Goal: Task Accomplishment & Management: Complete application form

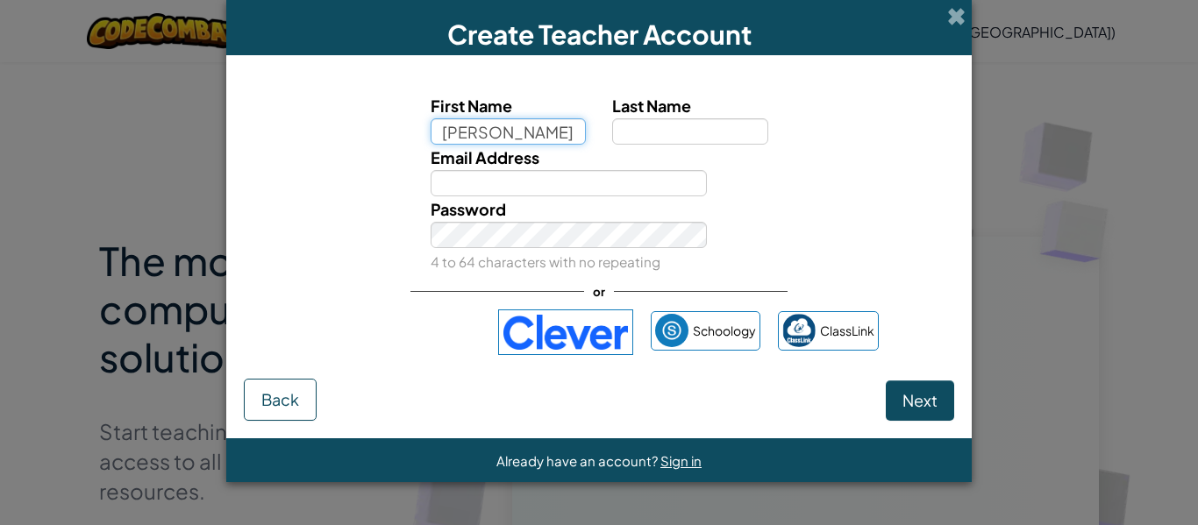
type input "[PERSON_NAME]"
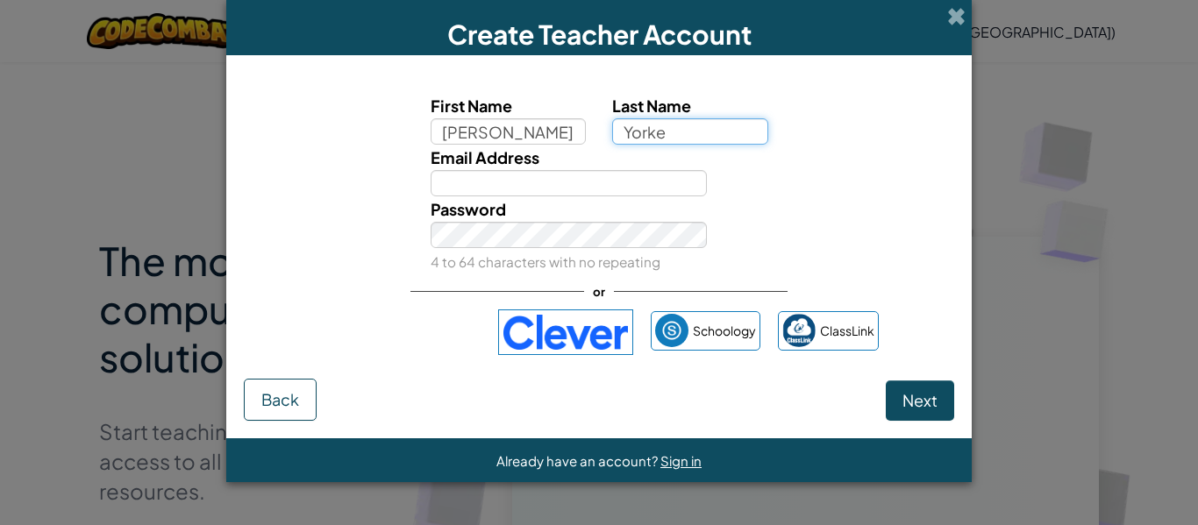
type input "Yorke"
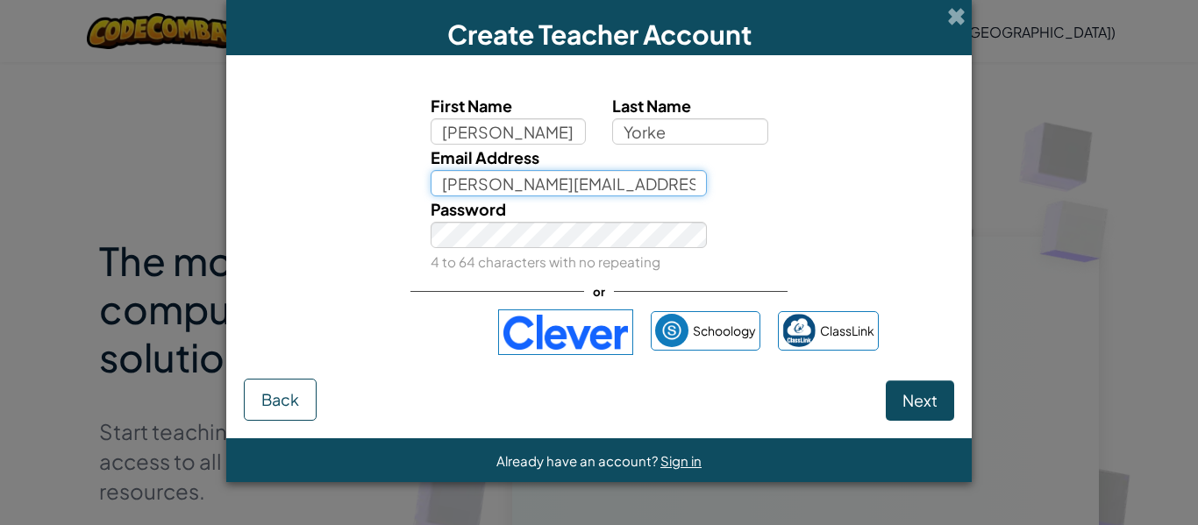
type input "[PERSON_NAME][EMAIL_ADDRESS][PERSON_NAME][DOMAIN_NAME]"
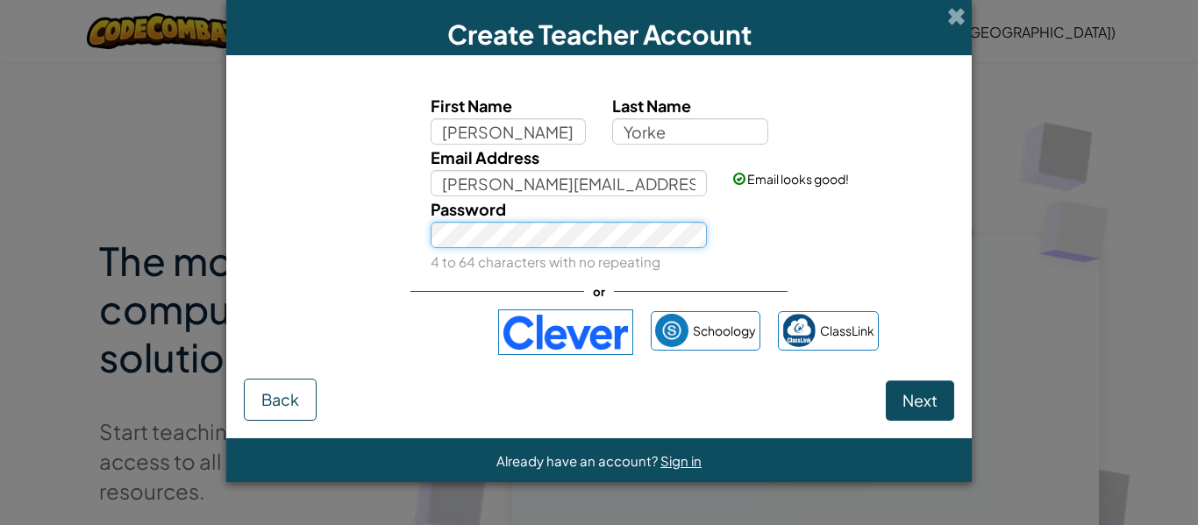
click at [886, 381] on button "Next" at bounding box center [920, 401] width 68 height 40
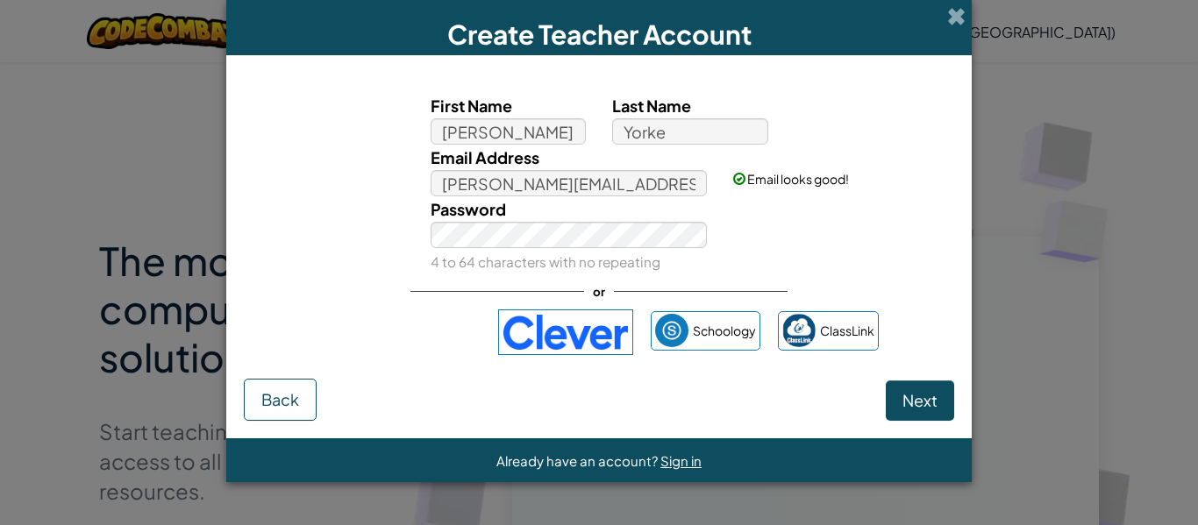
select select "[GEOGRAPHIC_DATA]"
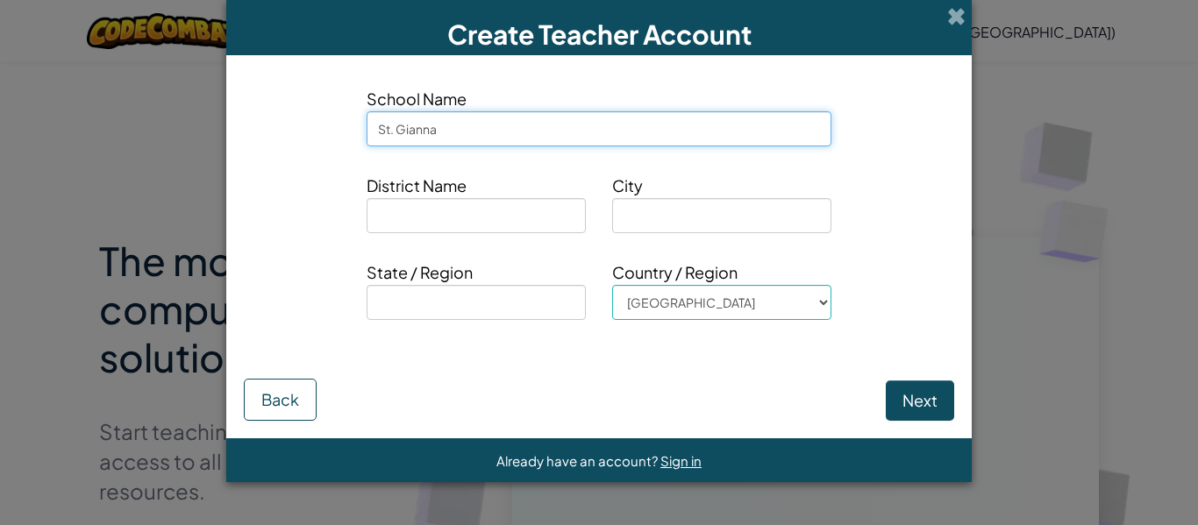
type input "St. Gianna"
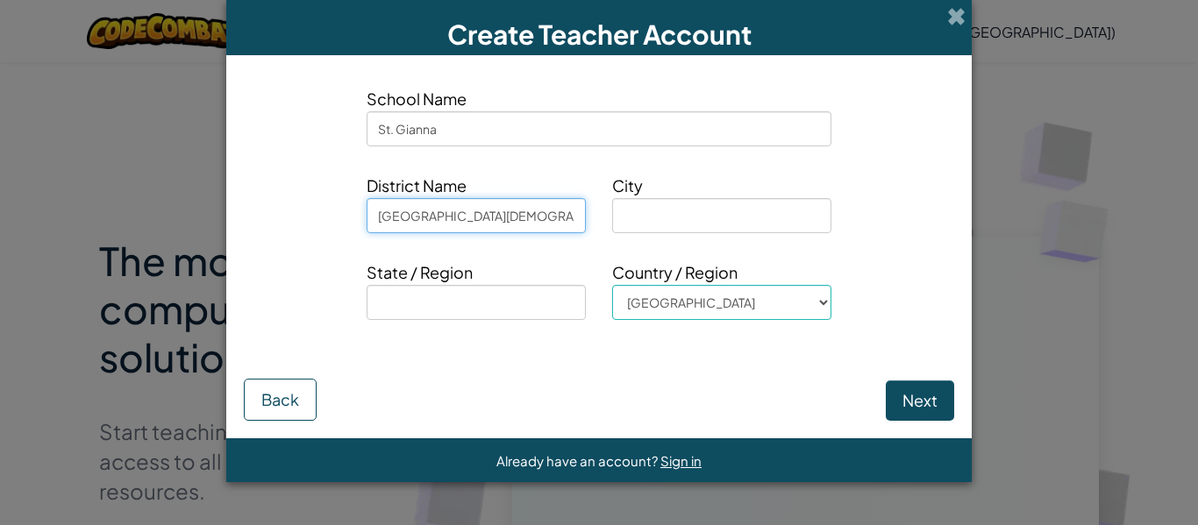
type input "[GEOGRAPHIC_DATA][DEMOGRAPHIC_DATA]"
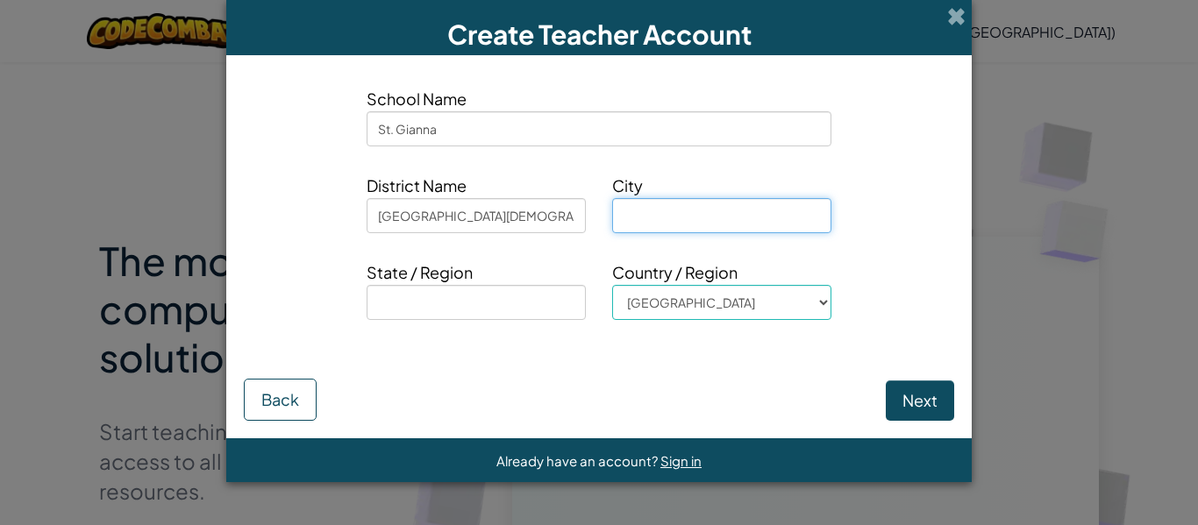
click at [667, 206] on input at bounding box center [721, 215] width 219 height 35
type input "[GEOGRAPHIC_DATA]"
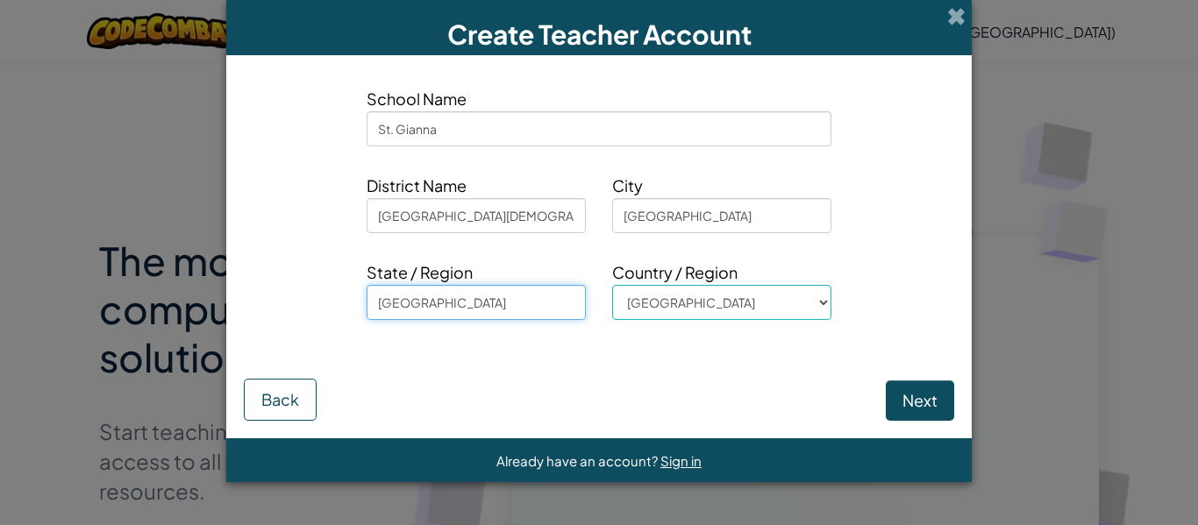
type input "[GEOGRAPHIC_DATA]"
click at [919, 389] on button "Next" at bounding box center [920, 401] width 68 height 40
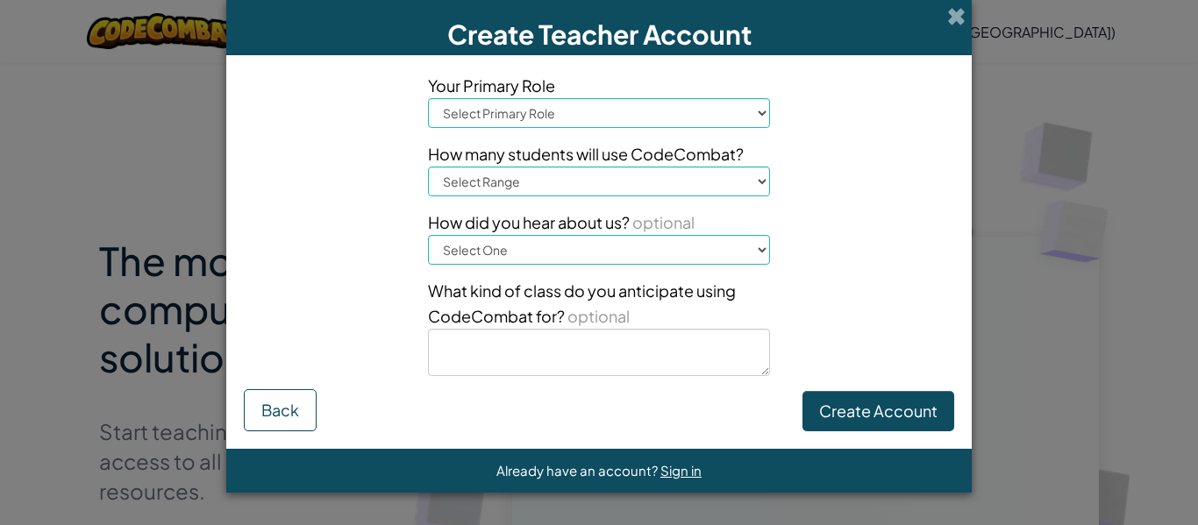
click at [562, 125] on select "Select Primary Role Principal Parent Technology coordinator Teacher Curriculum …" at bounding box center [599, 113] width 342 height 30
select select "Teacher"
click at [428, 98] on select "Select Primary Role Principal Parent Technology coordinator Teacher Curriculum …" at bounding box center [599, 113] width 342 height 30
click at [514, 192] on select "Select Range 1-10 11-50 51-100 101-200 201-500 501-1000 1000+" at bounding box center [599, 182] width 342 height 30
select select "11-50"
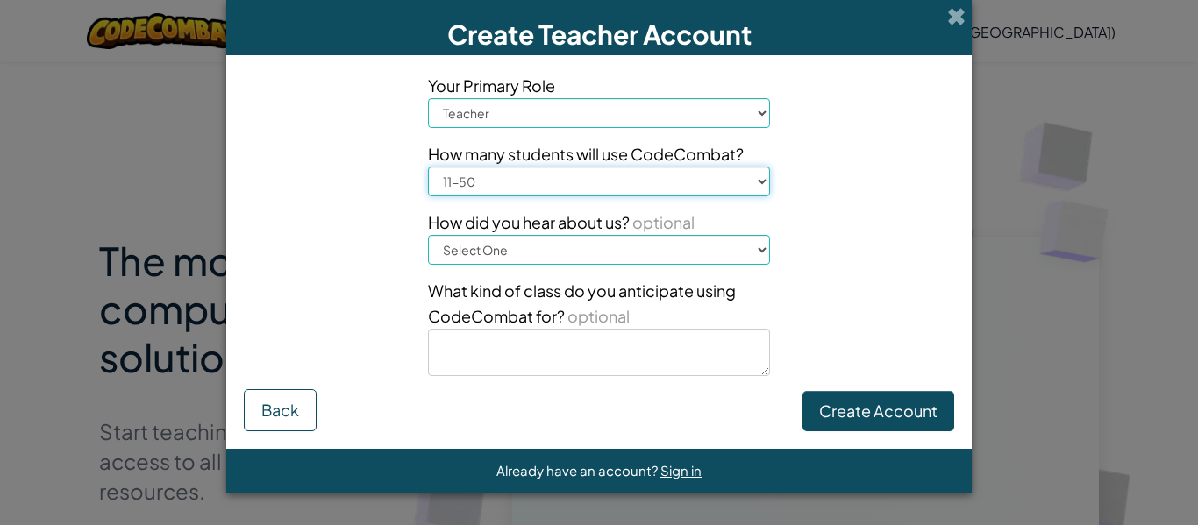
click at [428, 167] on select "Select Range 1-10 11-50 51-100 101-200 201-500 501-1000 1000+" at bounding box center [599, 182] width 342 height 30
click at [506, 257] on select "Select One Conference (e.g. ISTE) Code.org/Hour of Code A teacher An administra…" at bounding box center [599, 250] width 342 height 30
select select "Other"
click at [428, 235] on select "Select One Conference (e.g. ISTE) Code.org/Hour of Code A teacher An administra…" at bounding box center [599, 250] width 342 height 30
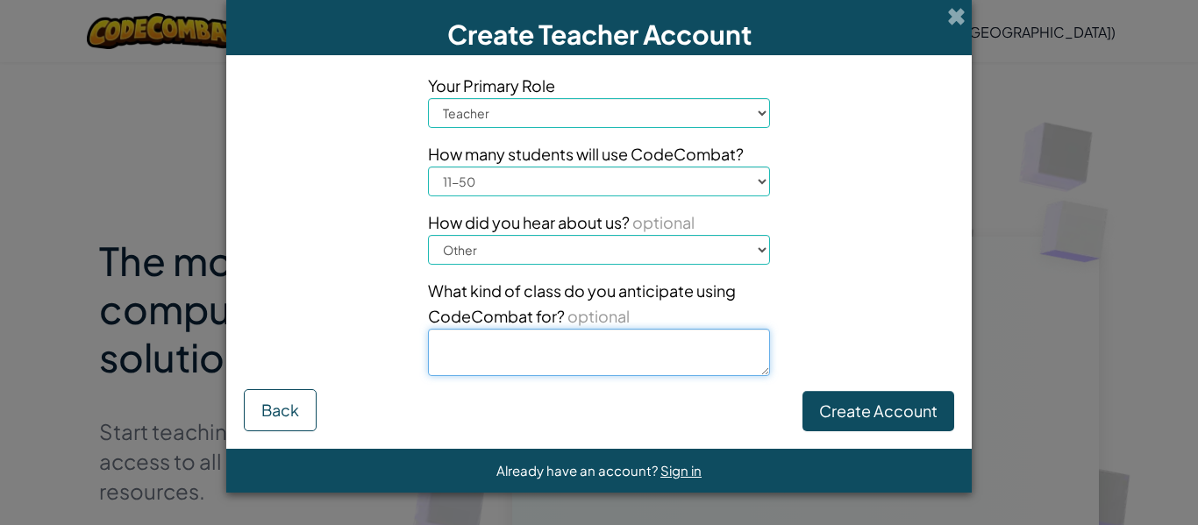
click at [514, 363] on textarea at bounding box center [599, 352] width 342 height 47
type textarea "A science or alternative activity class"
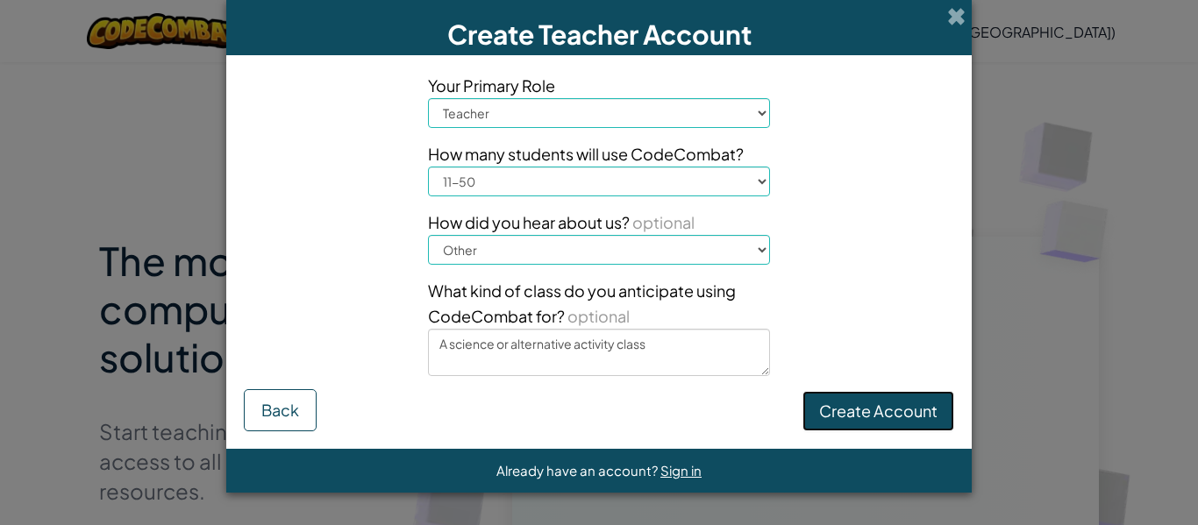
click at [871, 420] on button "Create Account" at bounding box center [879, 411] width 152 height 40
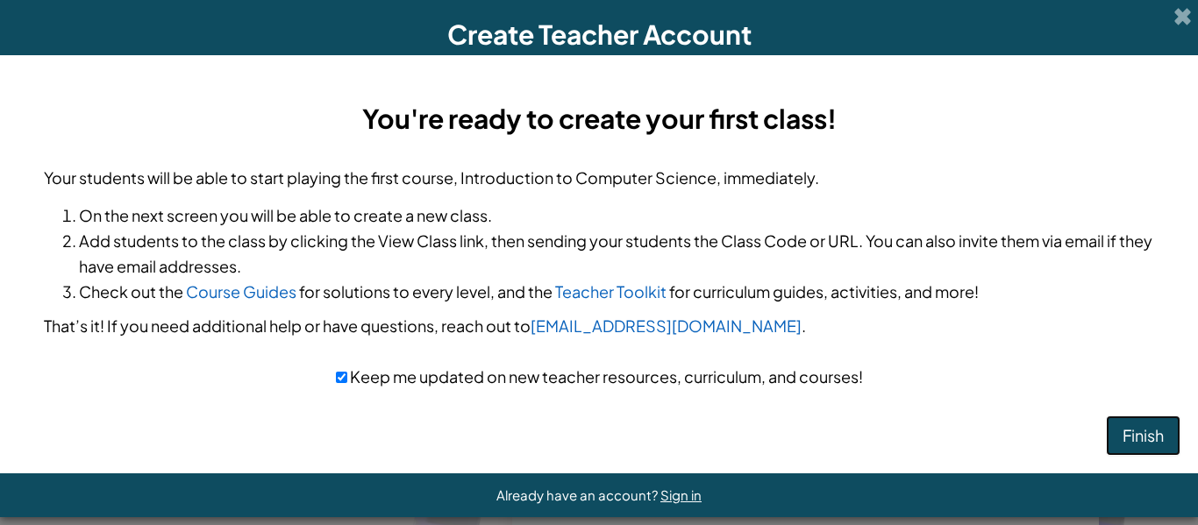
click at [1113, 435] on button "Finish" at bounding box center [1143, 436] width 75 height 40
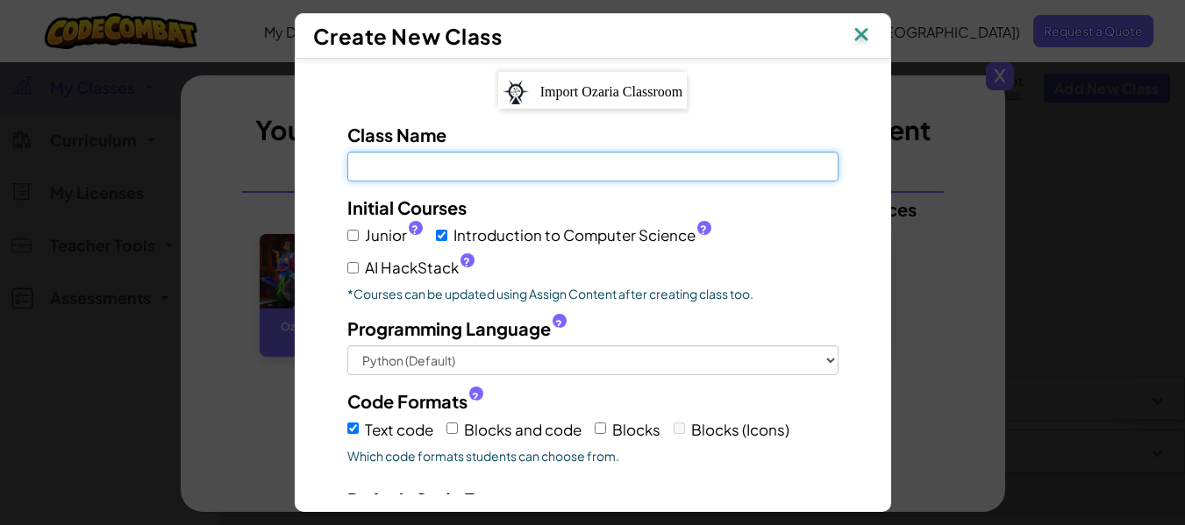
click at [484, 162] on input "Class Name Field is required" at bounding box center [592, 167] width 491 height 30
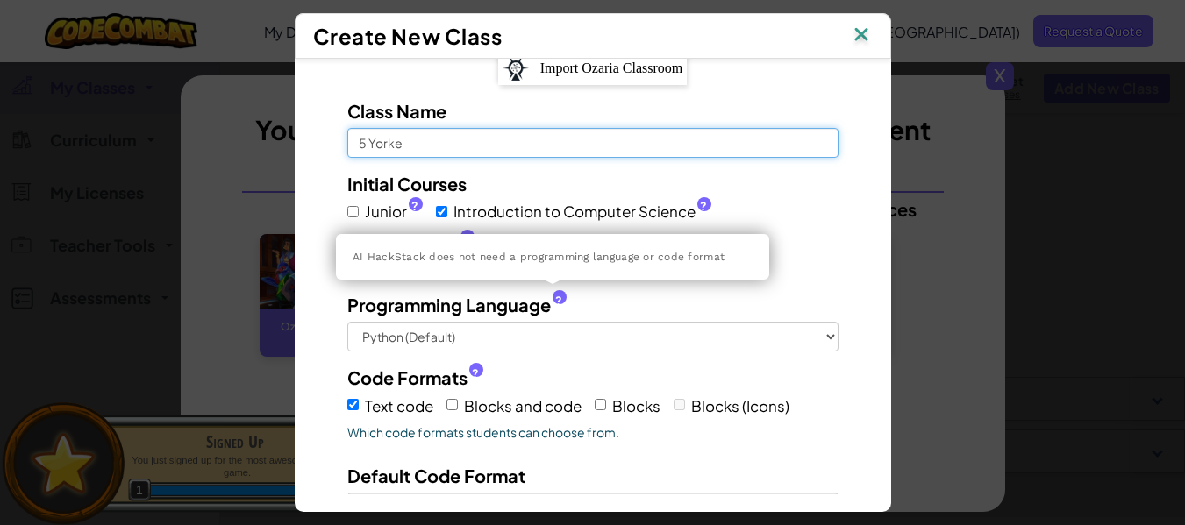
scroll to position [25, 0]
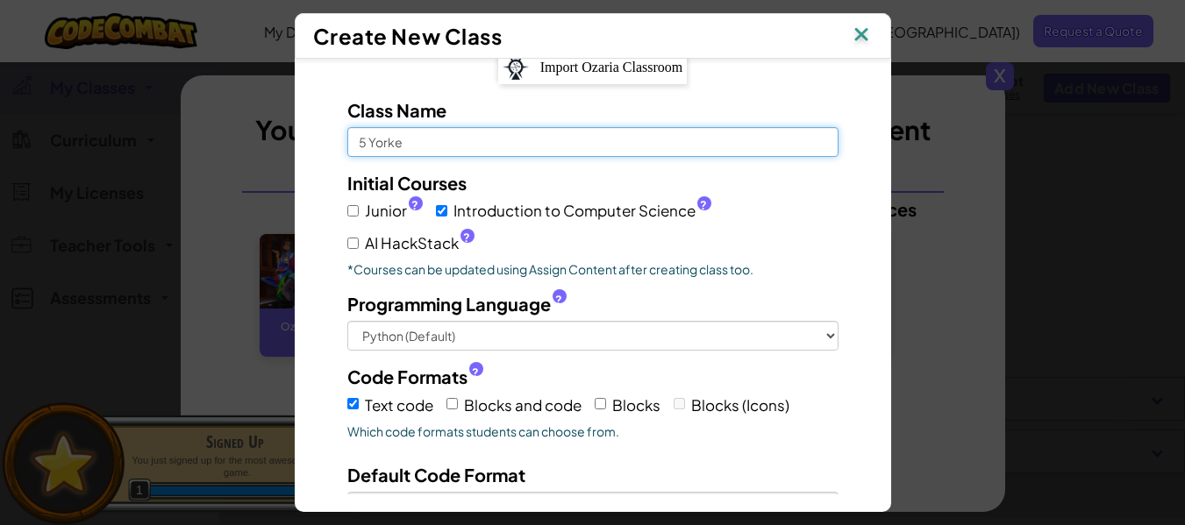
type input "5 Yorke"
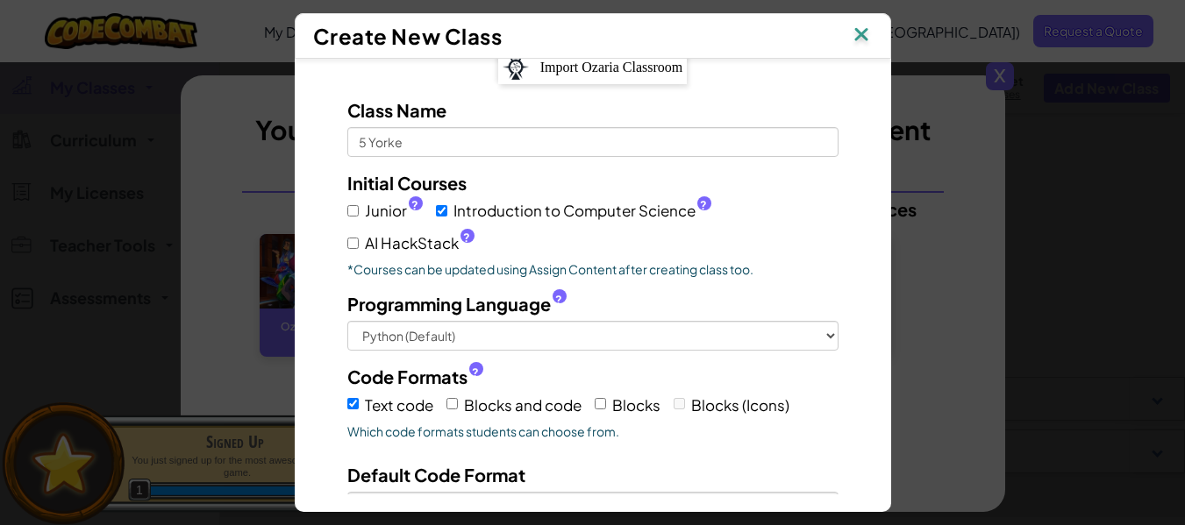
click at [352, 209] on label "Junior ?" at bounding box center [384, 210] width 75 height 25
click at [352, 209] on input "Junior ?" at bounding box center [352, 210] width 11 height 11
checkbox input "true"
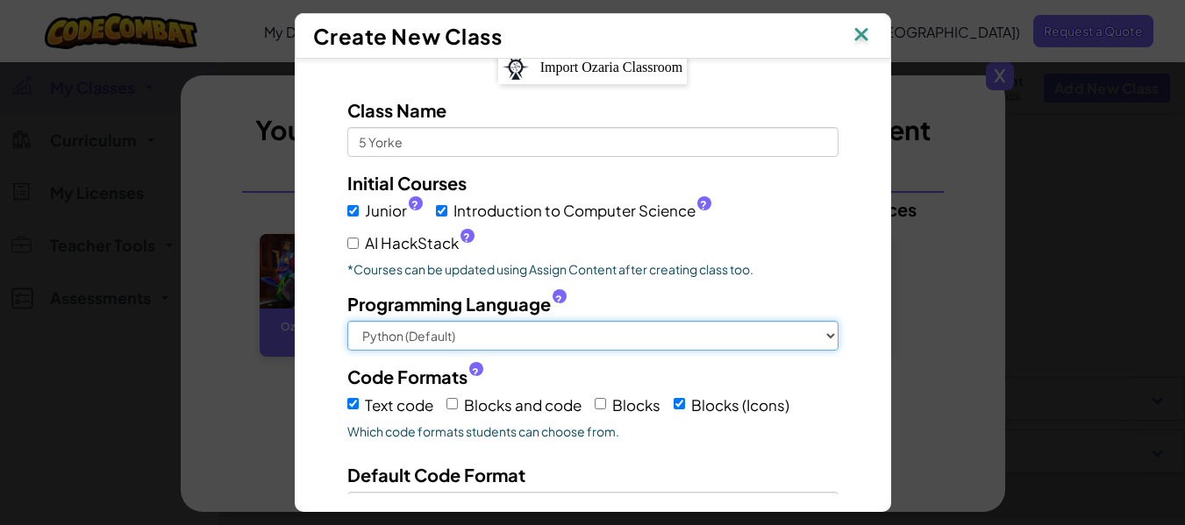
click at [502, 334] on select "Python (Default) JavaScript C++ [GEOGRAPHIC_DATA] (Experimental)" at bounding box center [592, 336] width 491 height 30
click at [347, 321] on select "Python (Default) JavaScript C++ [GEOGRAPHIC_DATA] (Experimental)" at bounding box center [592, 336] width 491 height 30
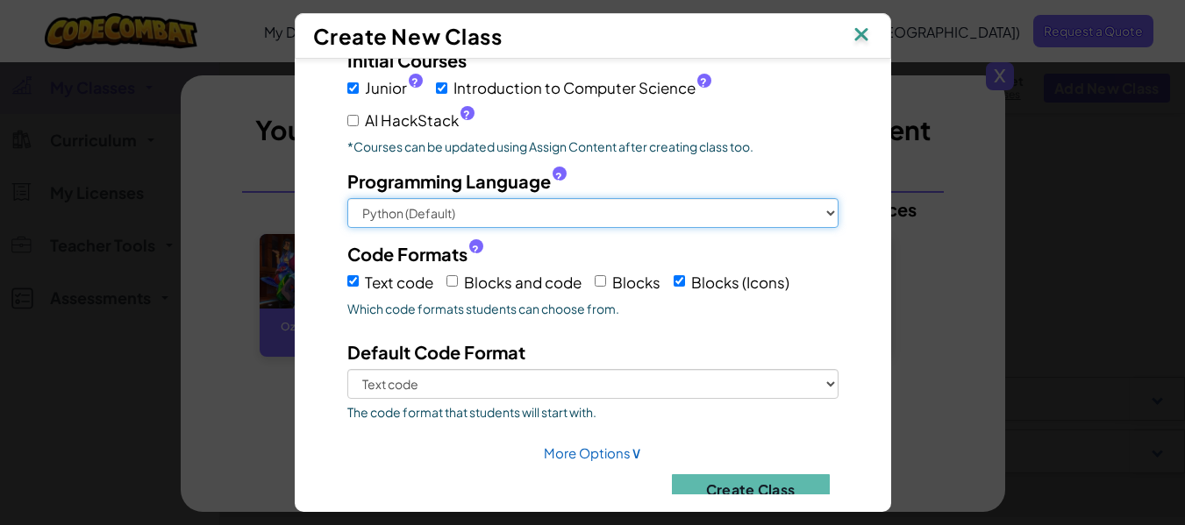
scroll to position [180, 0]
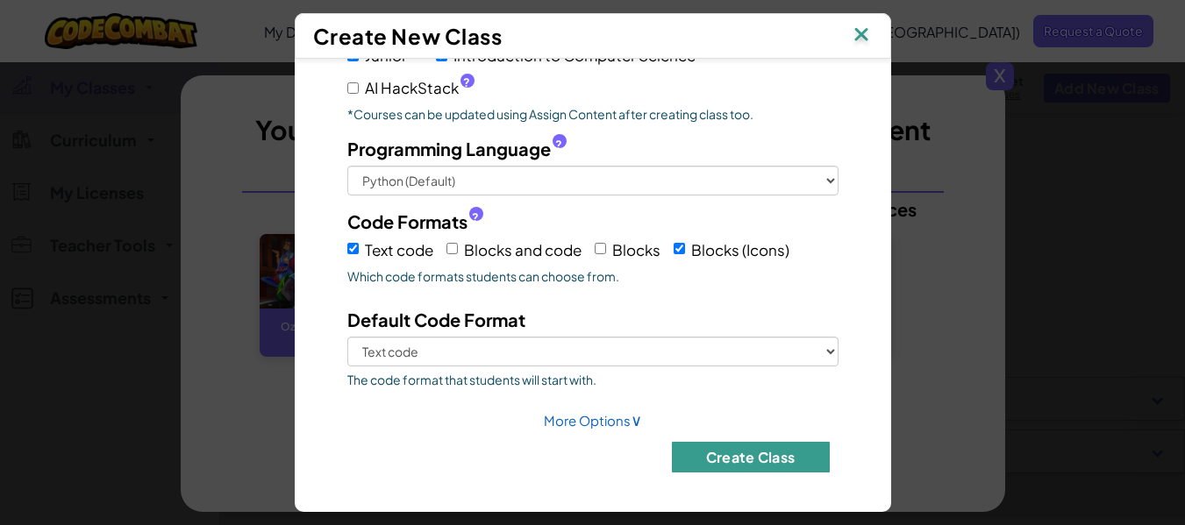
click at [756, 457] on button "Create Class" at bounding box center [751, 457] width 158 height 31
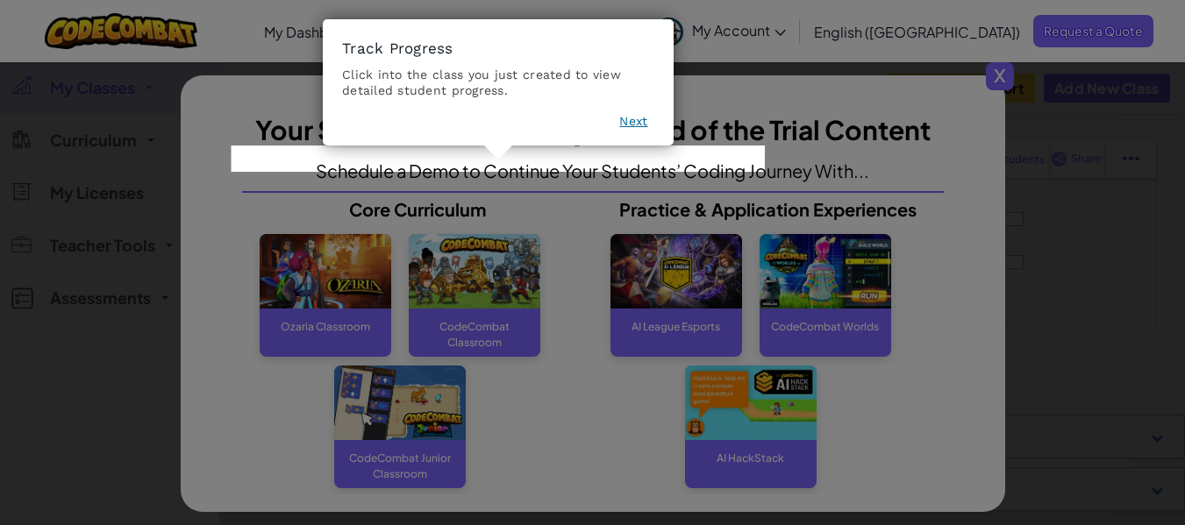
click at [637, 121] on button "Next" at bounding box center [633, 121] width 28 height 18
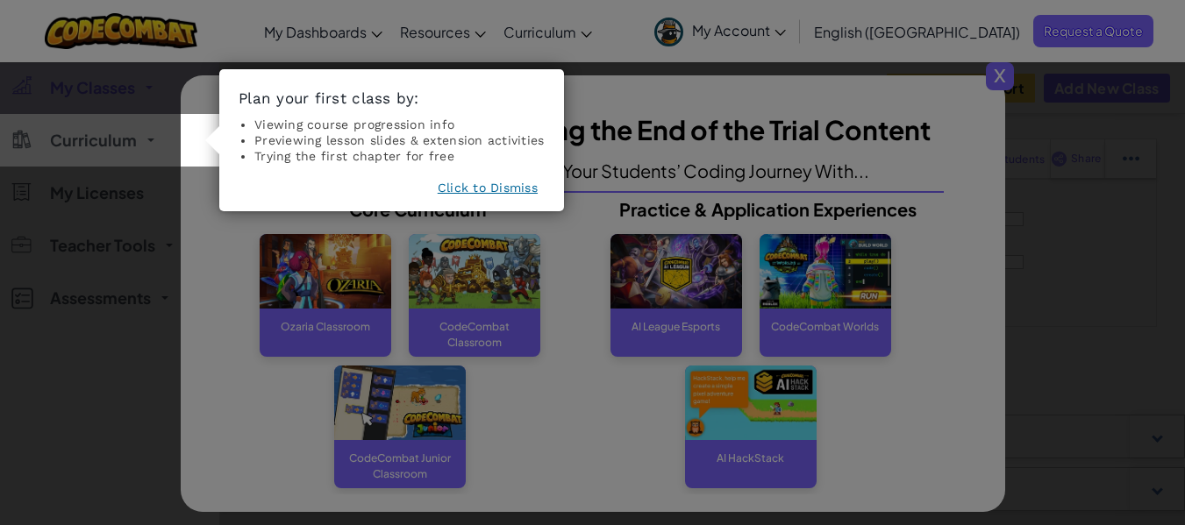
click at [485, 185] on button "Click to Dismiss" at bounding box center [488, 188] width 100 height 18
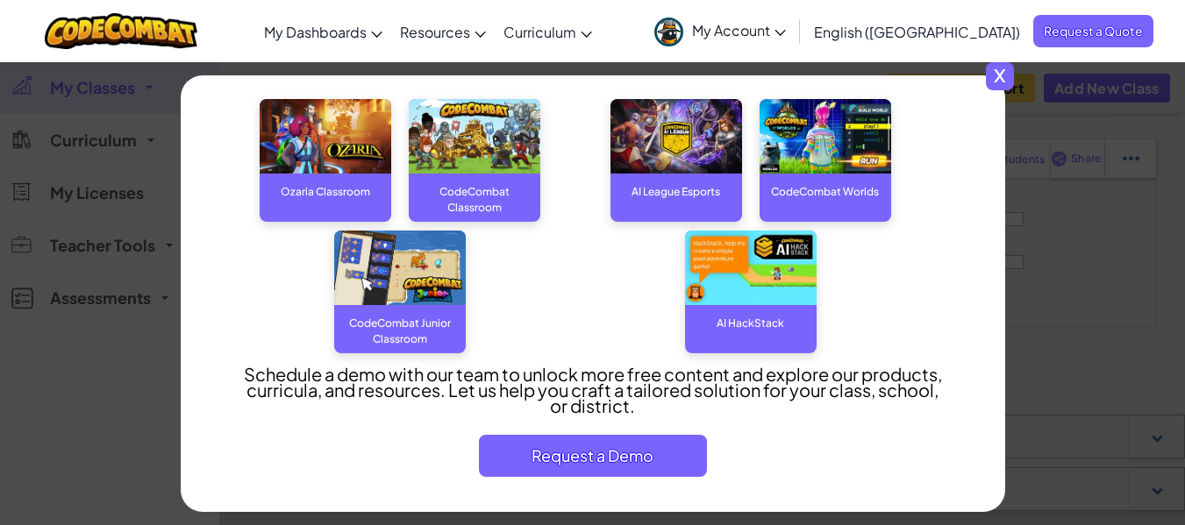
scroll to position [0, 0]
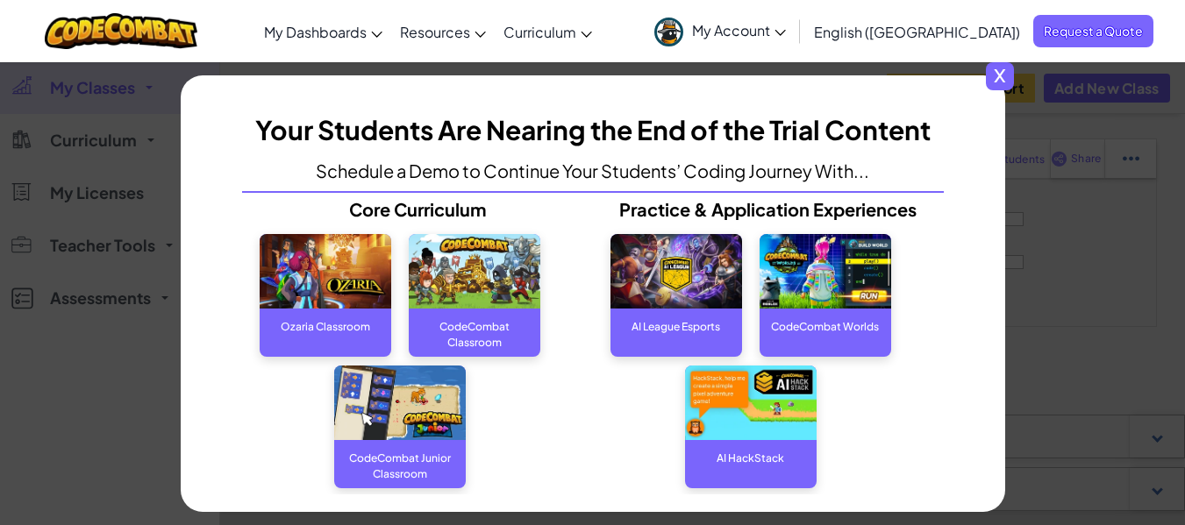
click at [1004, 72] on span "x" at bounding box center [1000, 76] width 28 height 28
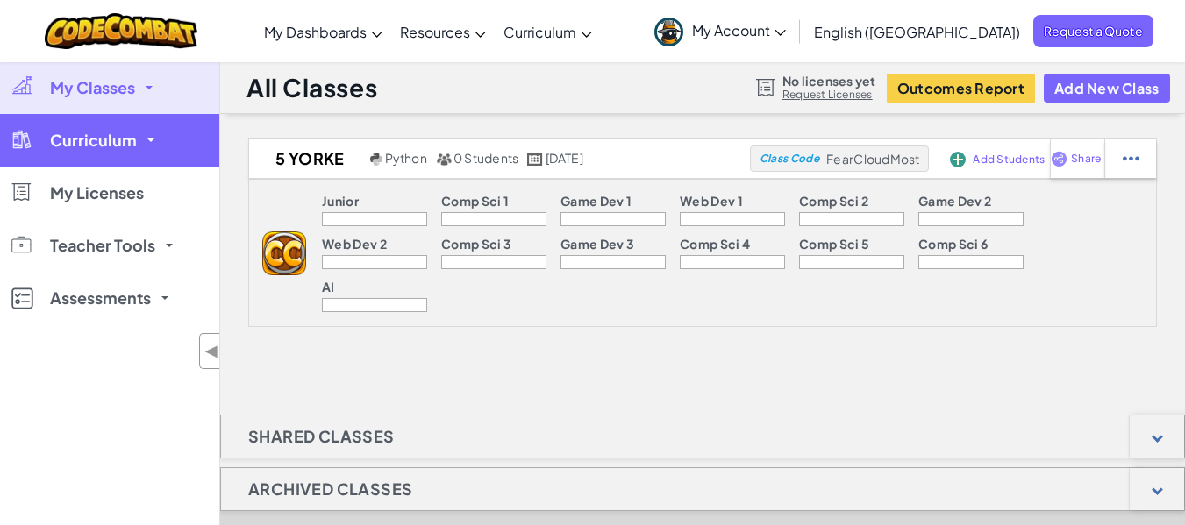
click at [123, 142] on span "Curriculum" at bounding box center [93, 140] width 87 height 16
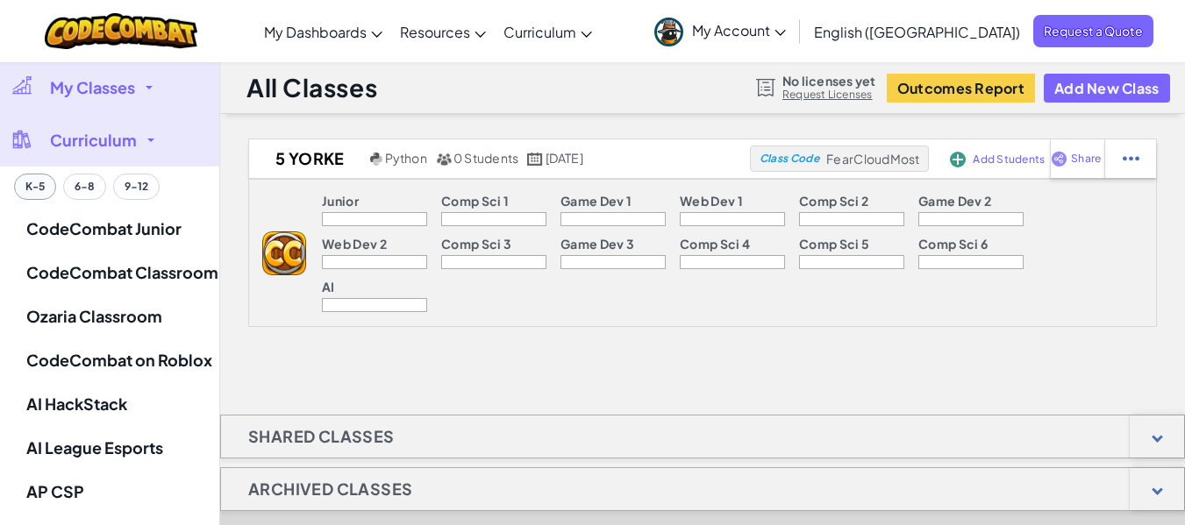
click at [36, 193] on button "K-5" at bounding box center [35, 187] width 42 height 26
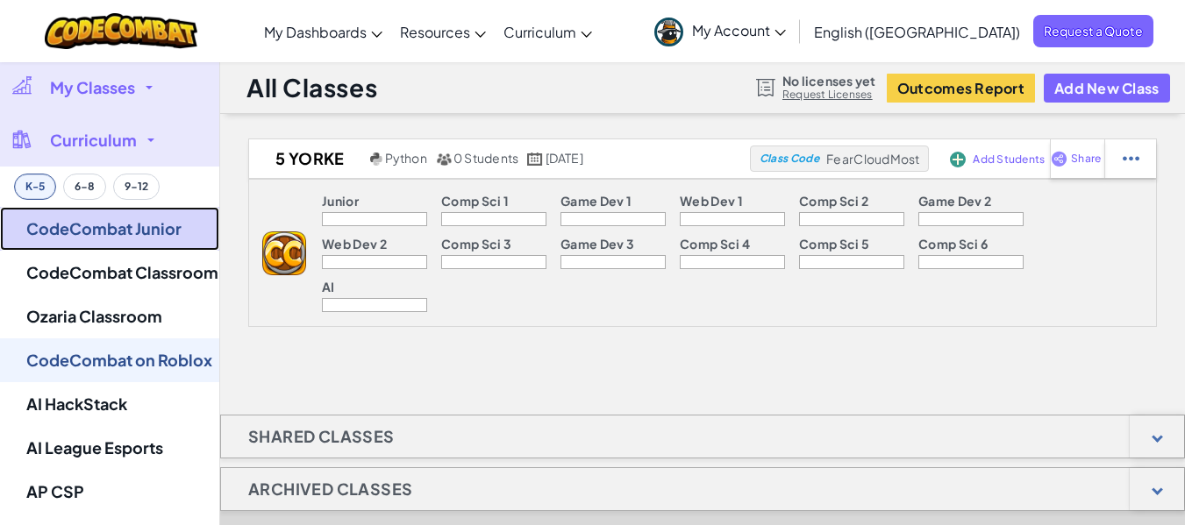
click at [97, 232] on link "CodeCombat Junior" at bounding box center [109, 229] width 219 height 44
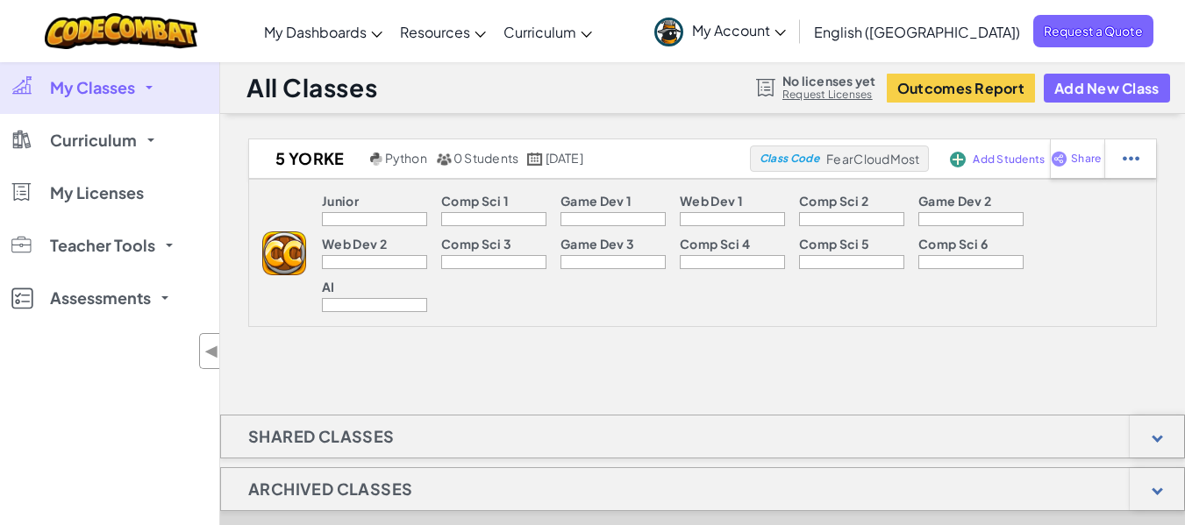
click at [262, 232] on img at bounding box center [284, 254] width 44 height 44
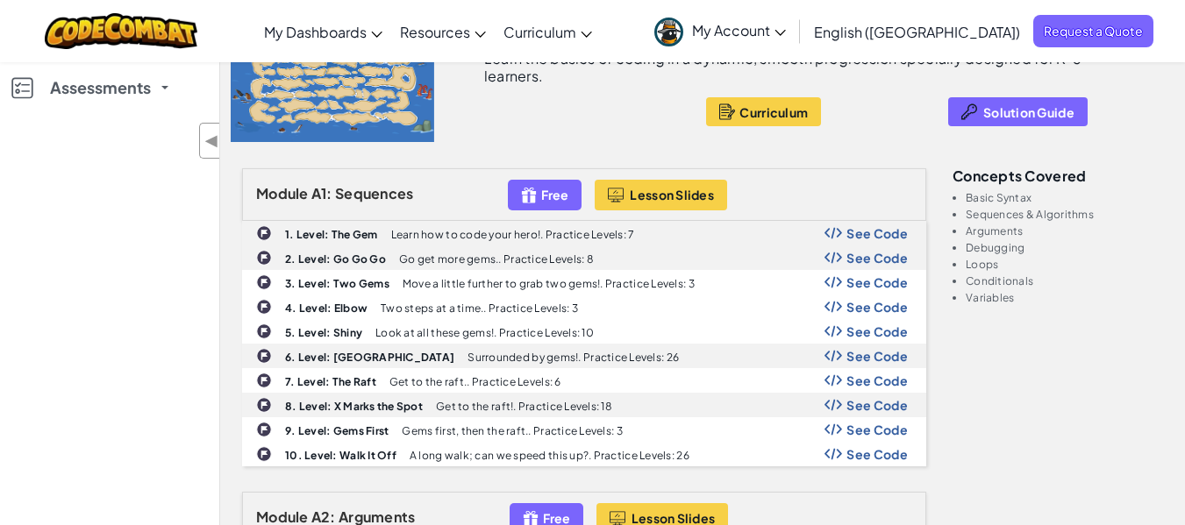
scroll to position [211, 0]
click at [519, 188] on div "Free" at bounding box center [545, 194] width 74 height 31
click at [532, 196] on img at bounding box center [529, 194] width 16 height 20
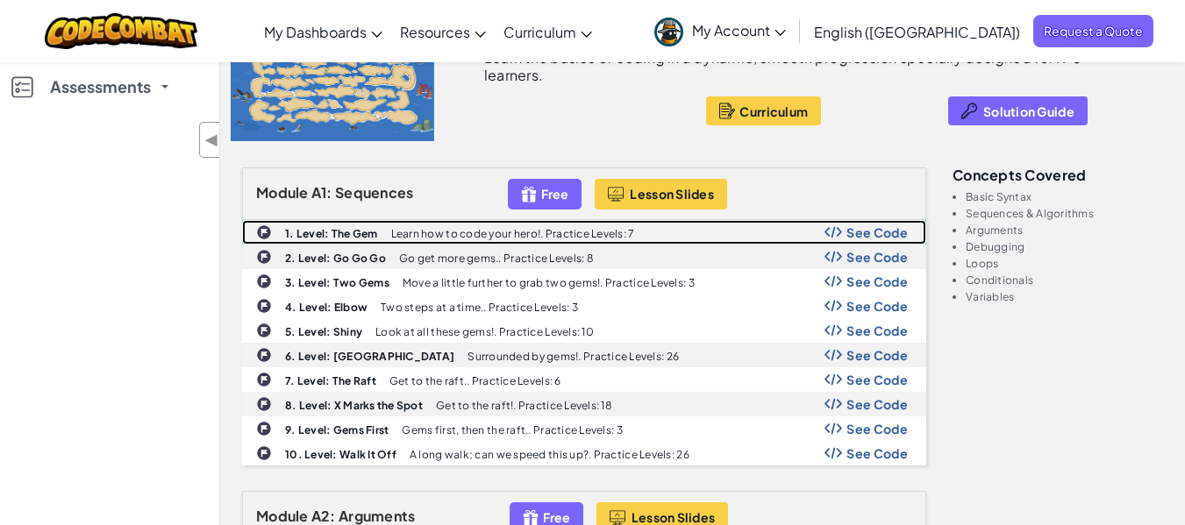
click at [574, 228] on p "Learn how to code your hero!. Practice Levels: 7" at bounding box center [513, 233] width 244 height 11
